Goal: Task Accomplishment & Management: Use online tool/utility

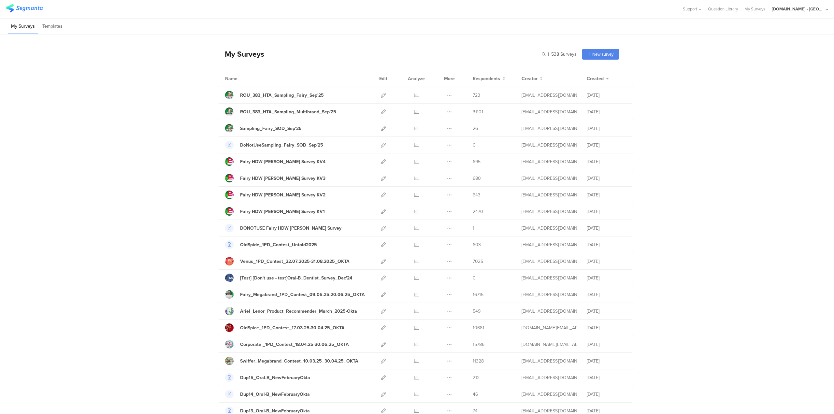
click at [802, 7] on div "[DOMAIN_NAME] - [GEOGRAPHIC_DATA]" at bounding box center [798, 9] width 52 height 6
click at [768, 77] on span "My Profile" at bounding box center [772, 77] width 19 height 6
click at [383, 160] on div at bounding box center [383, 161] width 14 height 16
click at [381, 160] on icon at bounding box center [383, 161] width 5 height 5
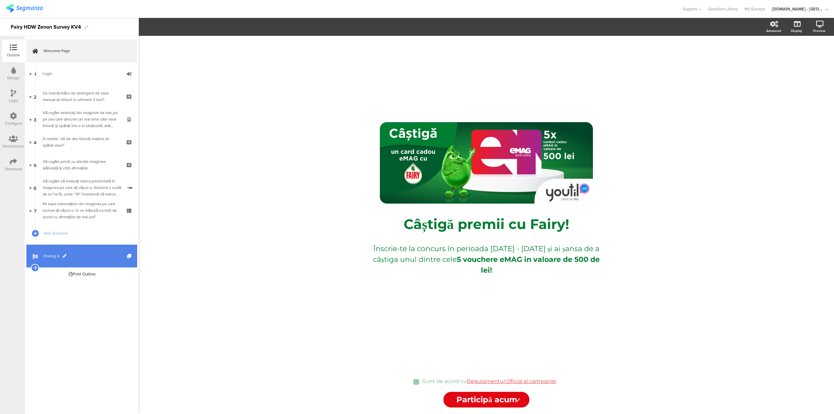
click at [59, 257] on span "Ending A" at bounding box center [85, 256] width 83 height 7
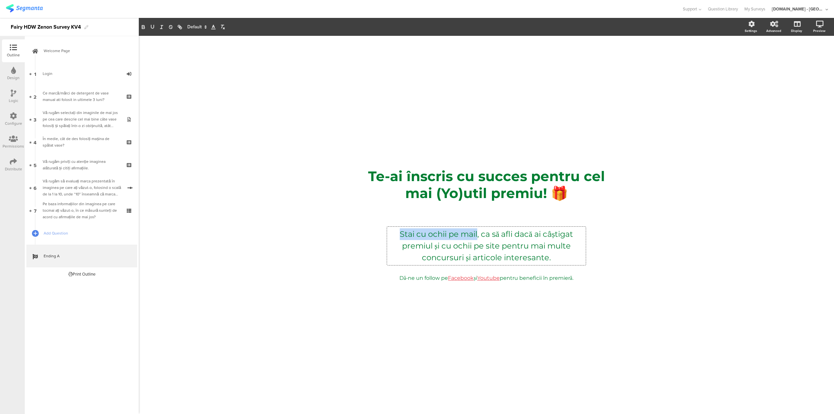
drag, startPoint x: 397, startPoint y: 234, endPoint x: 476, endPoint y: 229, distance: 78.3
click at [476, 229] on div "Stai cu ochii pe mail, ca să afli dacă ai câștigat premiul și cu ochii pe site …" at bounding box center [486, 246] width 199 height 38
click at [691, 180] on div "/ Te-ai înscris cu succes pentru cel mai (Yo)util premiu! 🎁 Te-ai înscris cu su…" at bounding box center [486, 225] width 695 height 378
click at [493, 230] on div "Stai cu ochii pe mail, ca să afli dacă ai câștigat premiul și cu ochii pe site …" at bounding box center [486, 246] width 199 height 38
drag, startPoint x: 479, startPoint y: 232, endPoint x: 576, endPoint y: 233, distance: 96.4
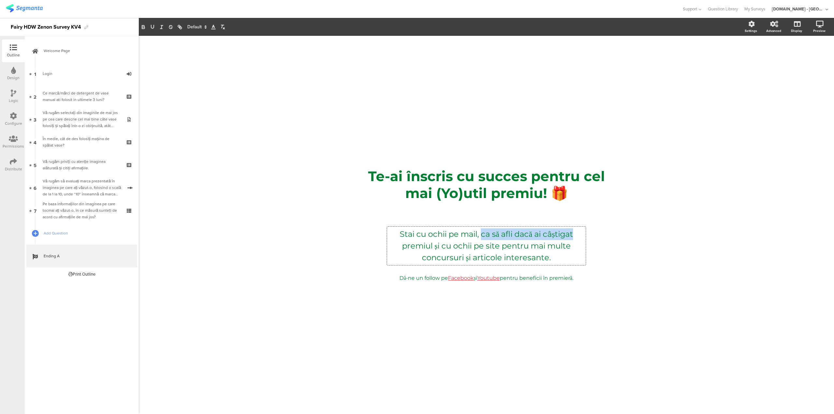
click at [576, 233] on p "Stai cu ochii pe mail, ca să afli dacă ai câștigat premiul și cu ochii pe site …" at bounding box center [486, 245] width 195 height 35
copy p "ca să afli dacă ai câștigat"
